Goal: Information Seeking & Learning: Learn about a topic

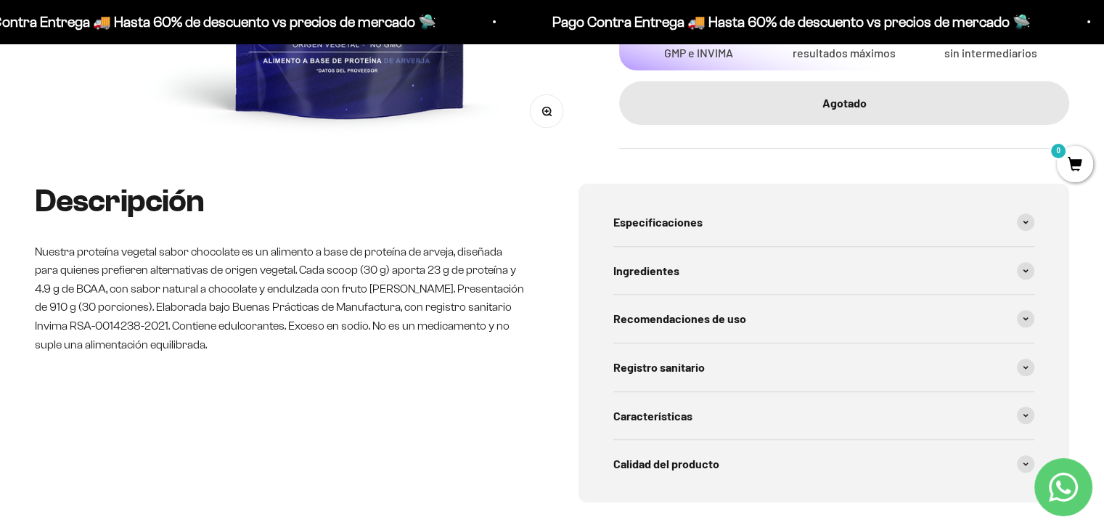
scroll to position [508, 0]
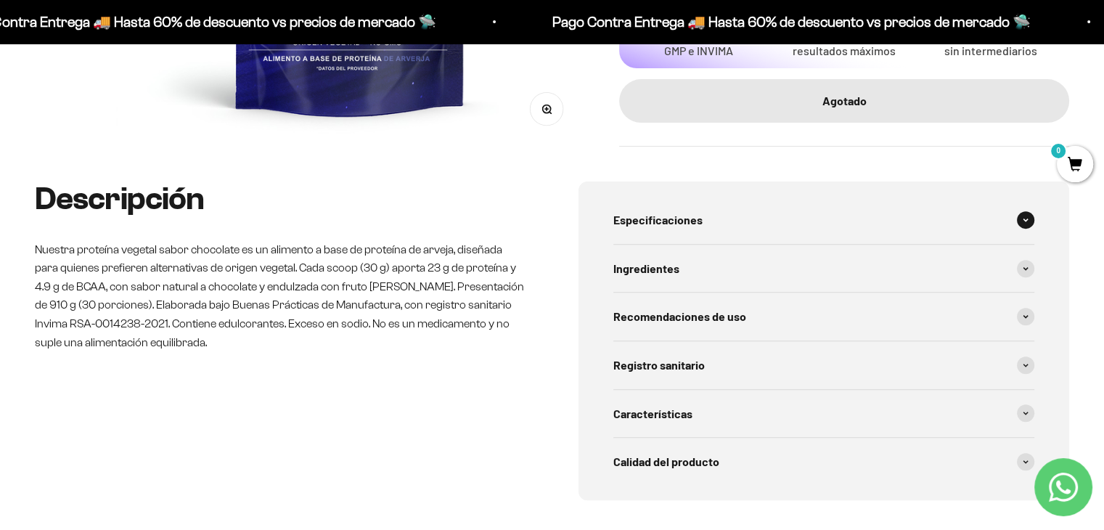
click at [1004, 215] on div "Especificaciones" at bounding box center [824, 220] width 422 height 48
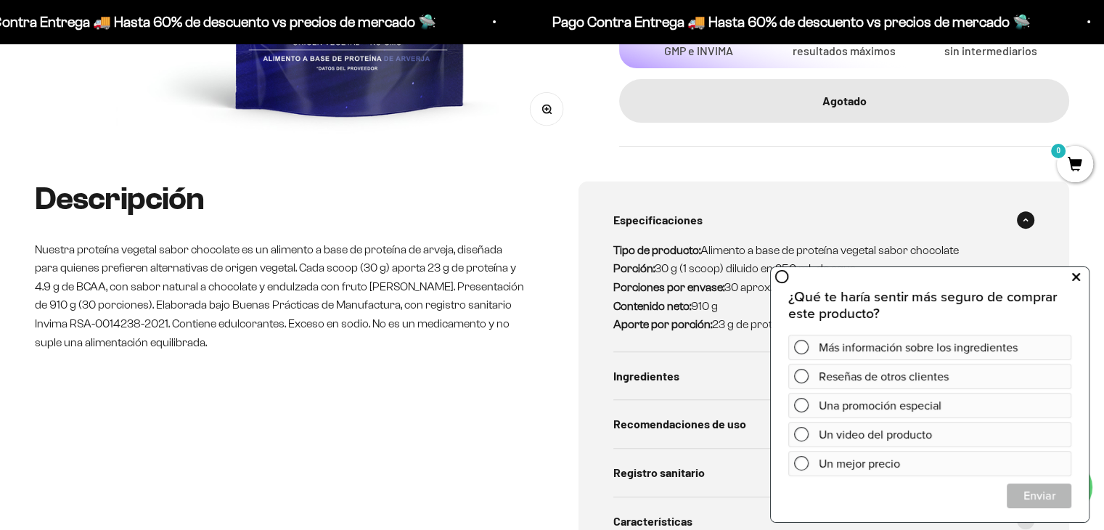
click at [1076, 276] on icon at bounding box center [1076, 277] width 8 height 19
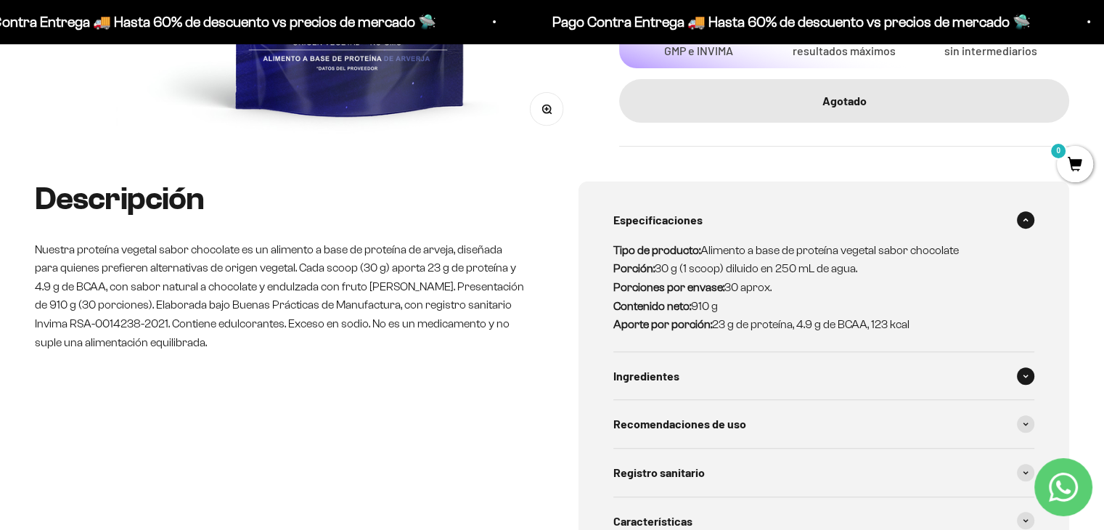
click at [673, 382] on span "Ingredientes" at bounding box center [646, 376] width 66 height 19
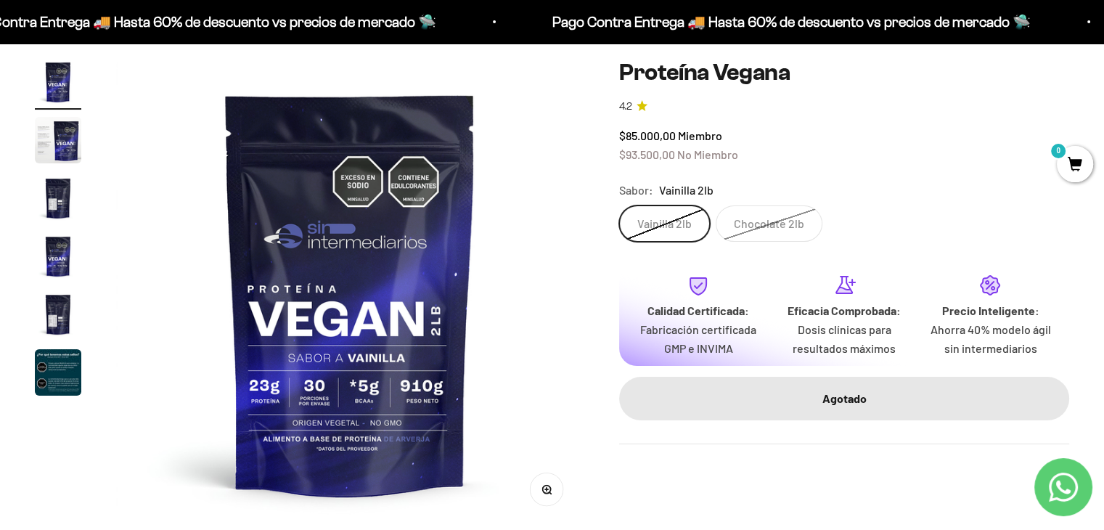
scroll to position [0, 0]
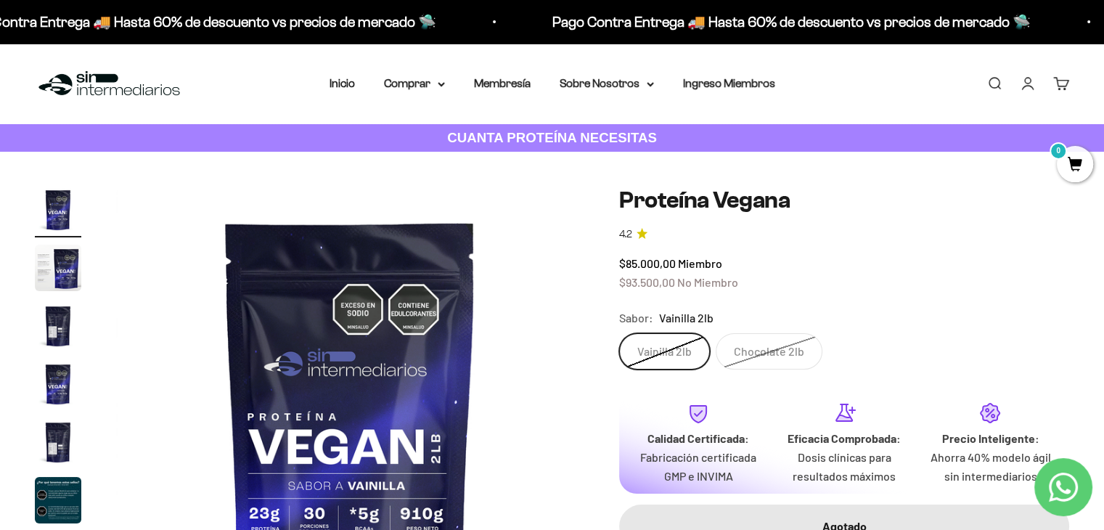
drag, startPoint x: 87, startPoint y: 87, endPoint x: 489, endPoint y: 287, distance: 449.2
click at [489, 287] on img at bounding box center [350, 421] width 468 height 468
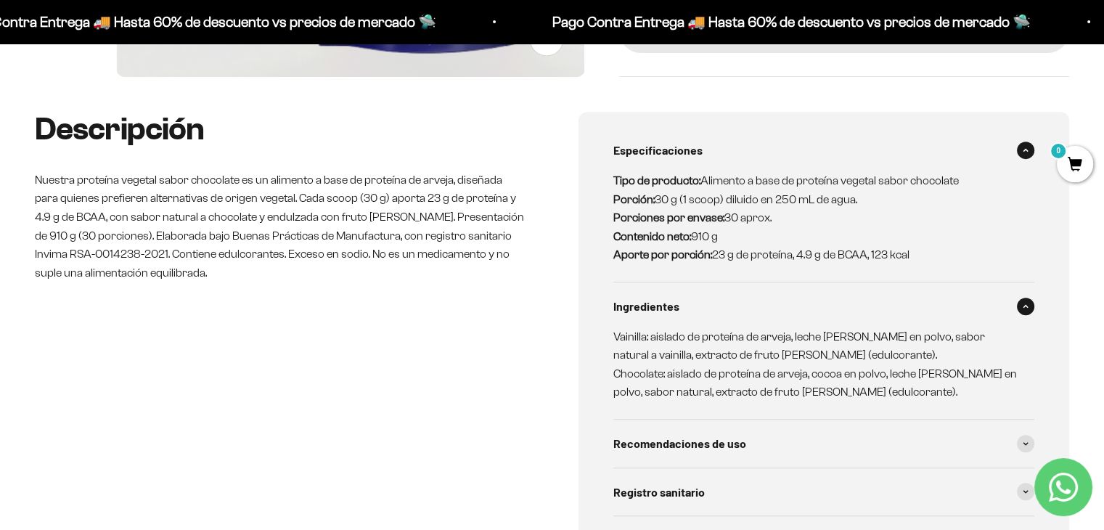
scroll to position [581, 0]
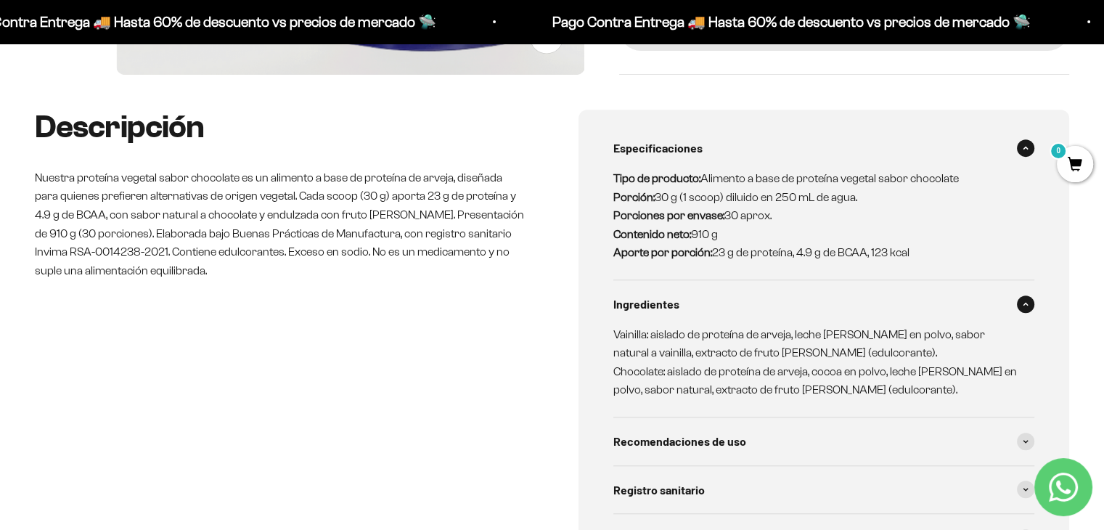
click at [773, 333] on p "Vainilla: aislado de proteína de arveja, leche [PERSON_NAME] en polvo, sabor na…" at bounding box center [815, 362] width 404 height 74
copy p "arveja"
drag, startPoint x: 714, startPoint y: 256, endPoint x: 925, endPoint y: 256, distance: 210.5
click at [925, 256] on p "Tipo de producto: Alimento a base de proteína vegetal sabor chocolate Porción: …" at bounding box center [815, 215] width 404 height 93
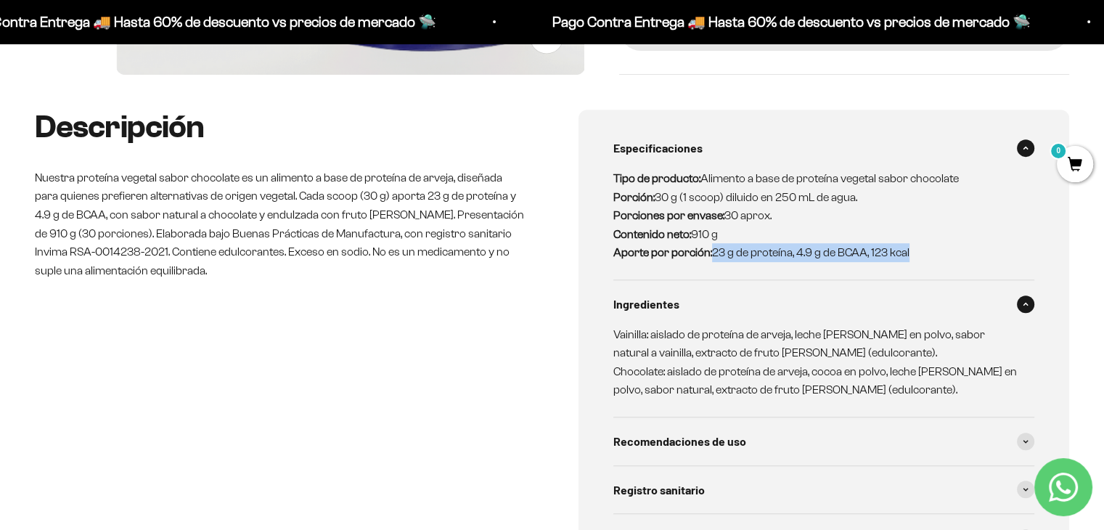
copy p "23 g de proteína, 4.9 g de BCAA, 123 kcal"
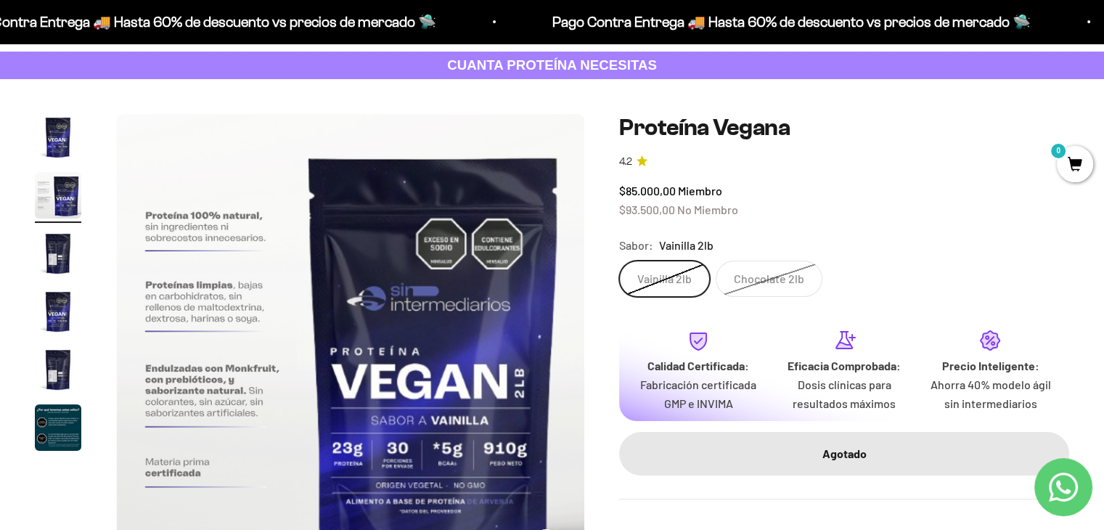
scroll to position [73, 0]
drag, startPoint x: 418, startPoint y: 277, endPoint x: 48, endPoint y: 309, distance: 371.6
click at [48, 309] on img "Ir al artículo 4" at bounding box center [58, 311] width 46 height 46
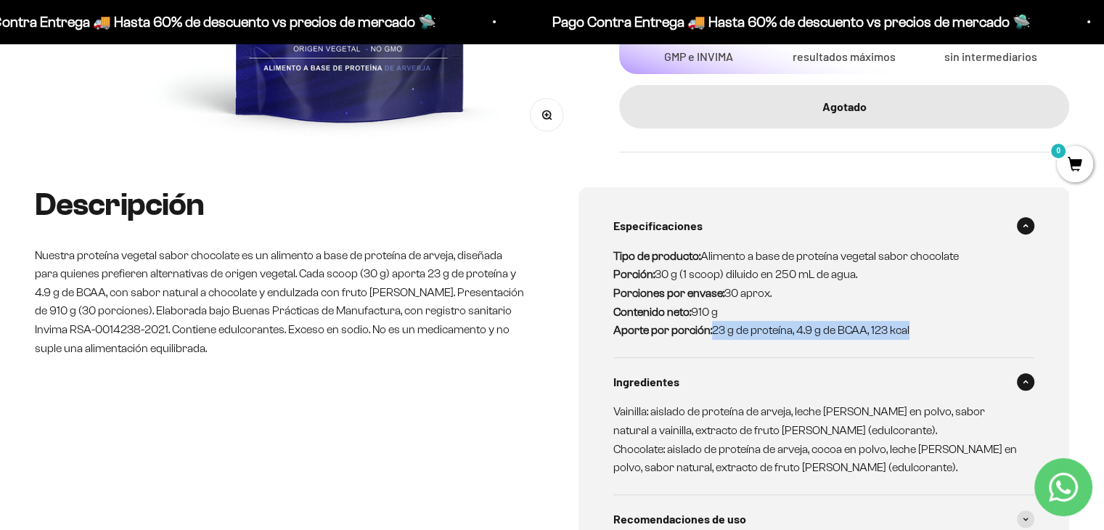
scroll to position [508, 0]
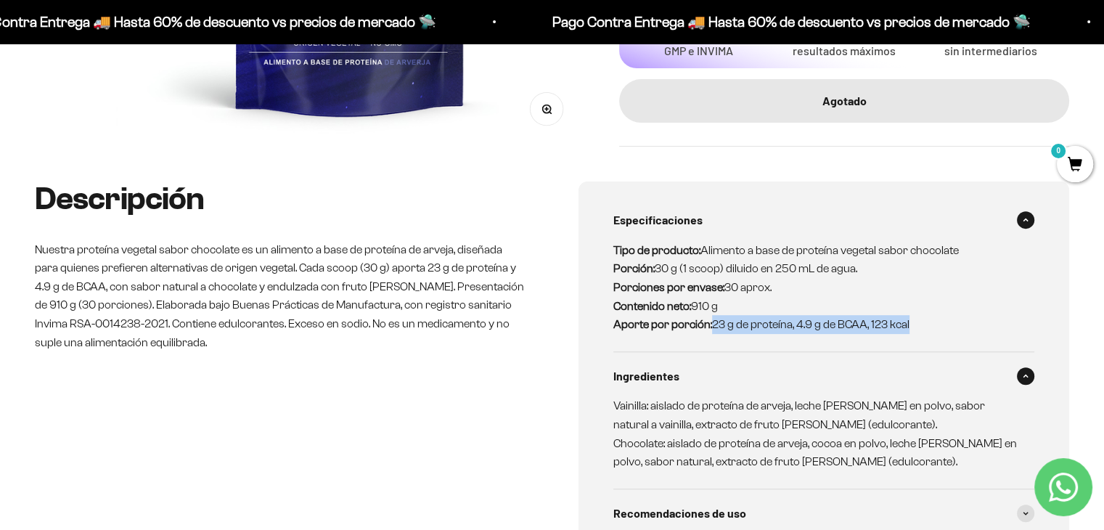
copy p "23 g de proteína, 4.9 g de BCAA, 123 kcal"
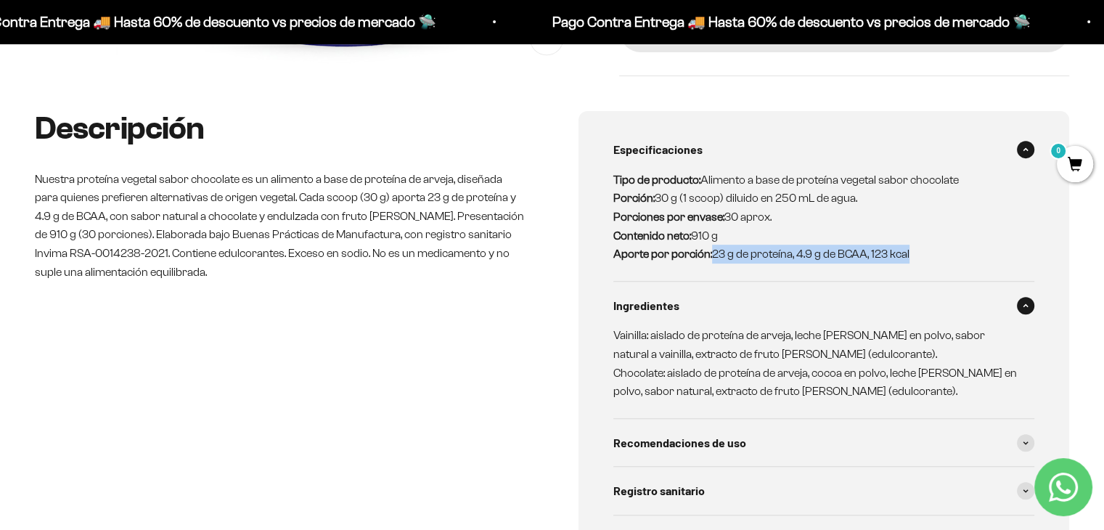
scroll to position [581, 0]
